Goal: Task Accomplishment & Management: Use online tool/utility

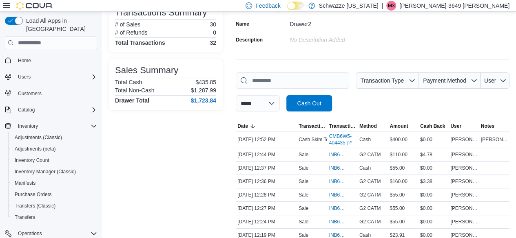
scroll to position [30, 0]
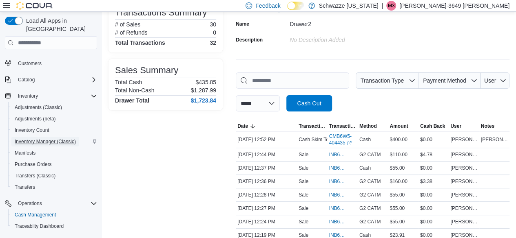
click at [34, 139] on span "Inventory Manager (Classic)" at bounding box center [45, 142] width 61 height 7
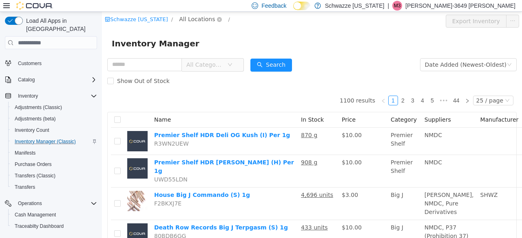
click at [197, 18] on span "All Locations" at bounding box center [197, 19] width 36 height 9
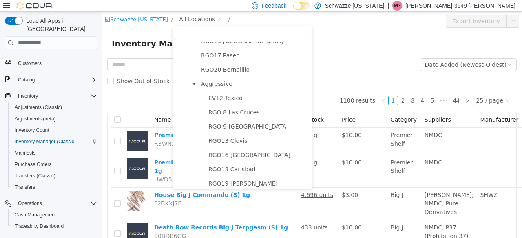
scroll to position [447, 0]
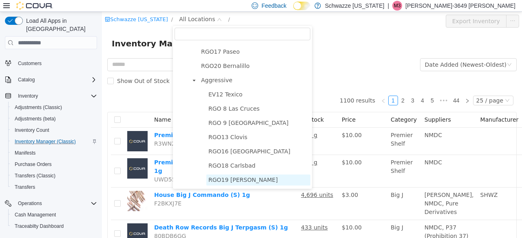
click at [223, 181] on span "RGO19 [PERSON_NAME]" at bounding box center [242, 180] width 69 height 7
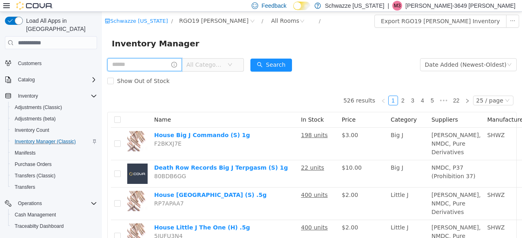
click at [157, 67] on input "text" at bounding box center [144, 64] width 75 height 13
type input "*****"
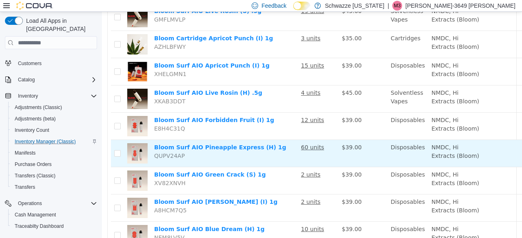
scroll to position [124, 59]
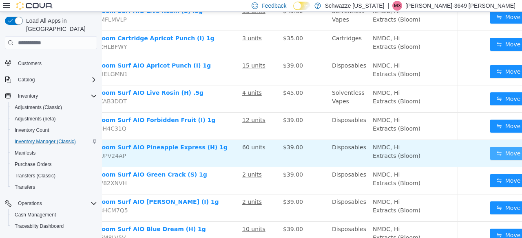
click at [490, 160] on button "Move" at bounding box center [509, 153] width 38 height 13
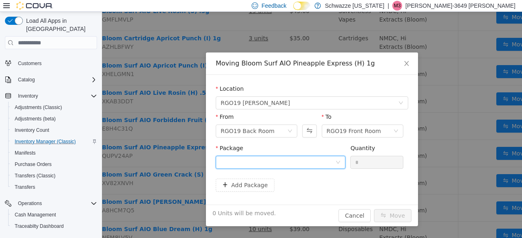
click at [303, 164] on div at bounding box center [278, 163] width 115 height 12
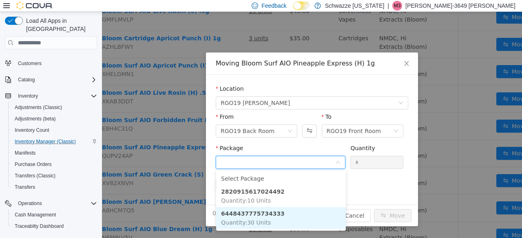
click at [267, 216] on strong "6448437775734333" at bounding box center [253, 214] width 64 height 7
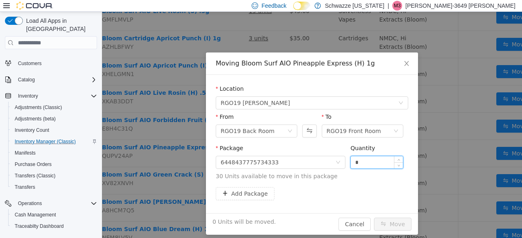
click at [355, 162] on input "*" at bounding box center [377, 163] width 52 height 12
click at [351, 162] on input "*" at bounding box center [377, 163] width 52 height 12
type input "**"
click at [387, 225] on button "Move" at bounding box center [393, 224] width 38 height 13
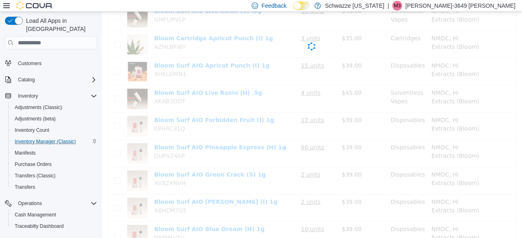
scroll to position [124, 0]
